Goal: Task Accomplishment & Management: Use online tool/utility

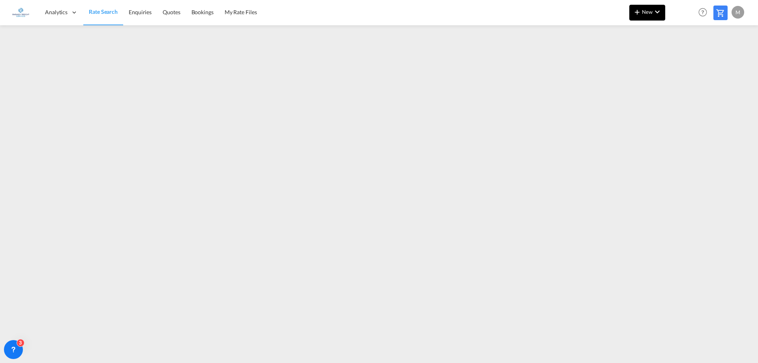
click at [656, 15] on md-icon "icon-chevron-down" at bounding box center [657, 11] width 9 height 9
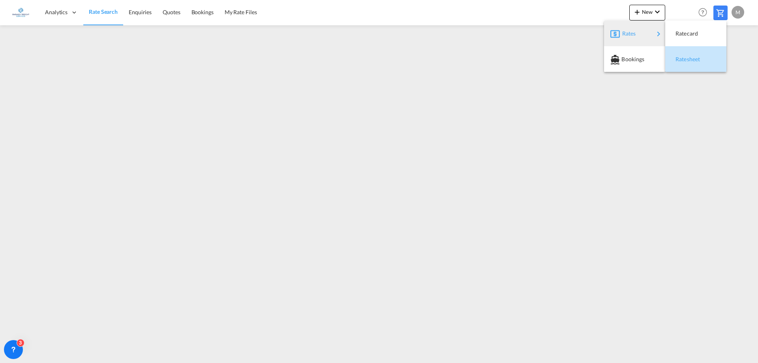
click at [684, 59] on span "Ratesheet" at bounding box center [680, 59] width 9 height 16
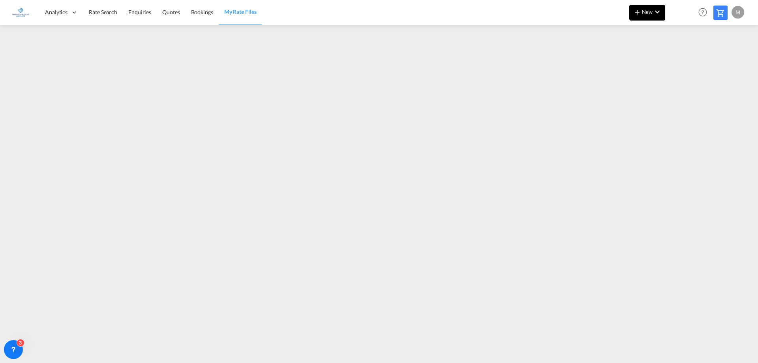
click at [643, 11] on span "New" at bounding box center [648, 12] width 30 height 6
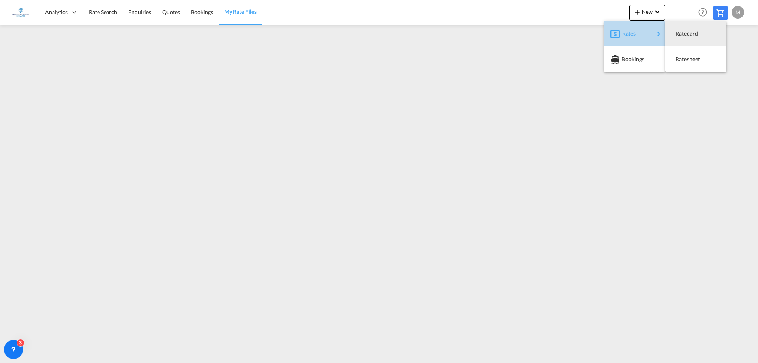
click at [640, 33] on div "Rates" at bounding box center [638, 34] width 32 height 20
click at [684, 60] on span "Ratesheet" at bounding box center [680, 59] width 9 height 16
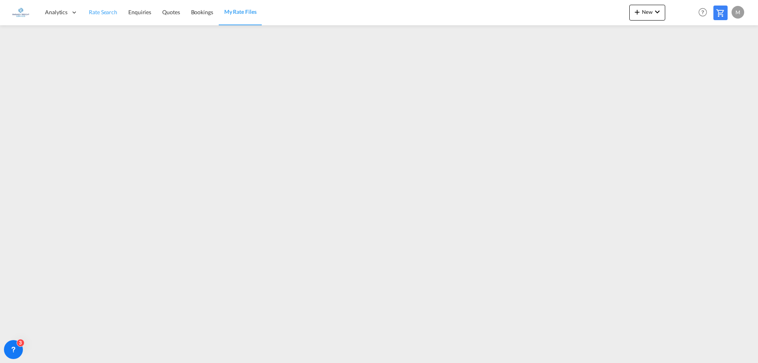
click at [97, 14] on span "Rate Search" at bounding box center [103, 12] width 28 height 7
